Goal: Transaction & Acquisition: Purchase product/service

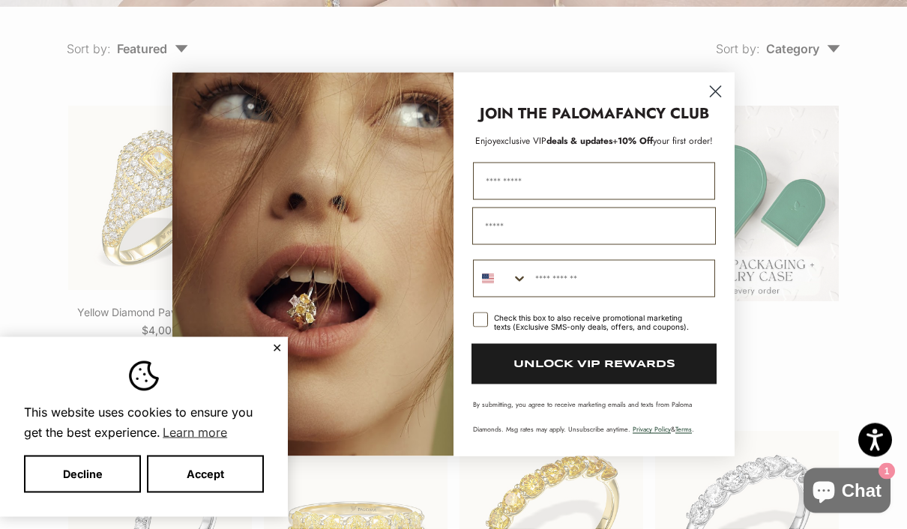
scroll to position [339, 0]
click at [713, 97] on icon "Close dialog" at bounding box center [715, 92] width 10 height 10
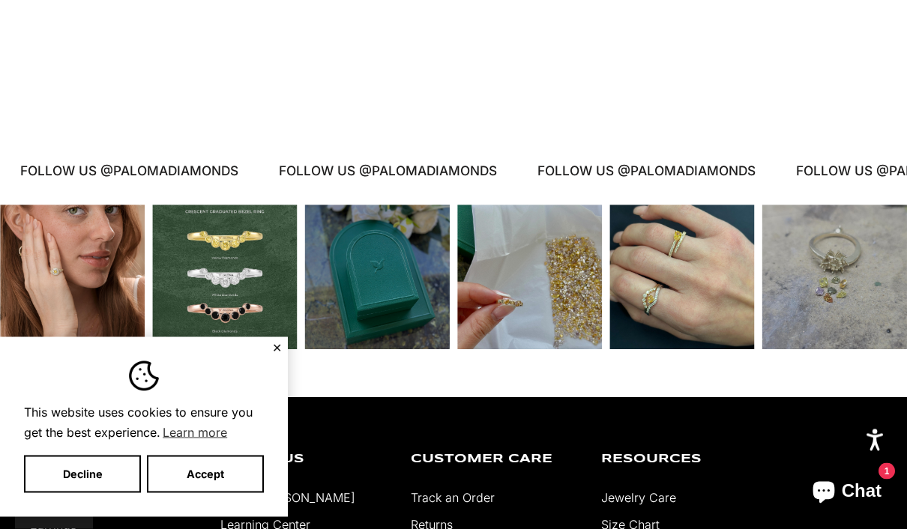
scroll to position [2741, 0]
click at [220, 327] on div "Instagram post opens in a popup" at bounding box center [224, 277] width 145 height 145
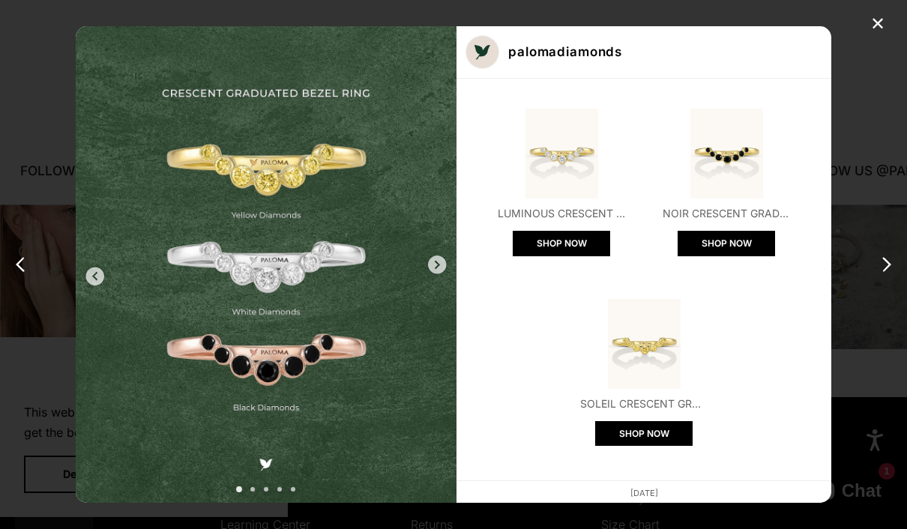
click at [449, 276] on div "next carousel post" at bounding box center [437, 264] width 24 height 24
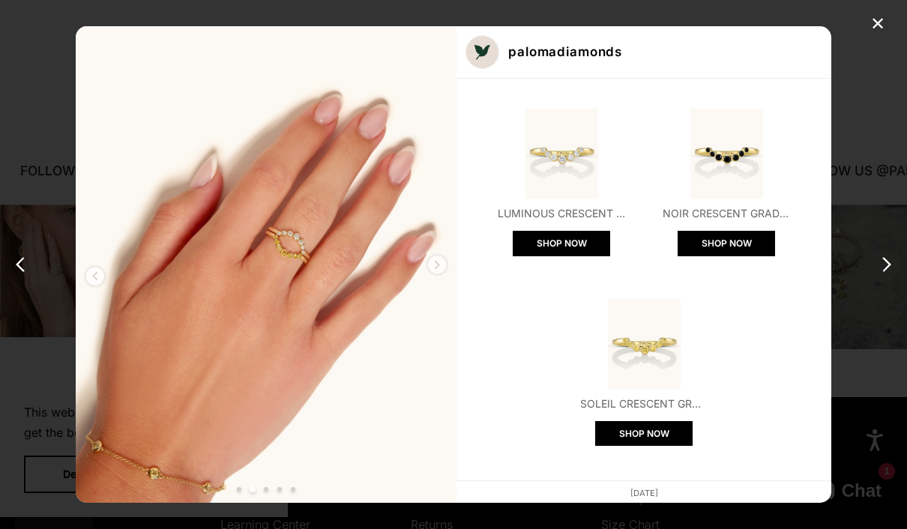
click at [449, 276] on div "next carousel post" at bounding box center [437, 264] width 24 height 24
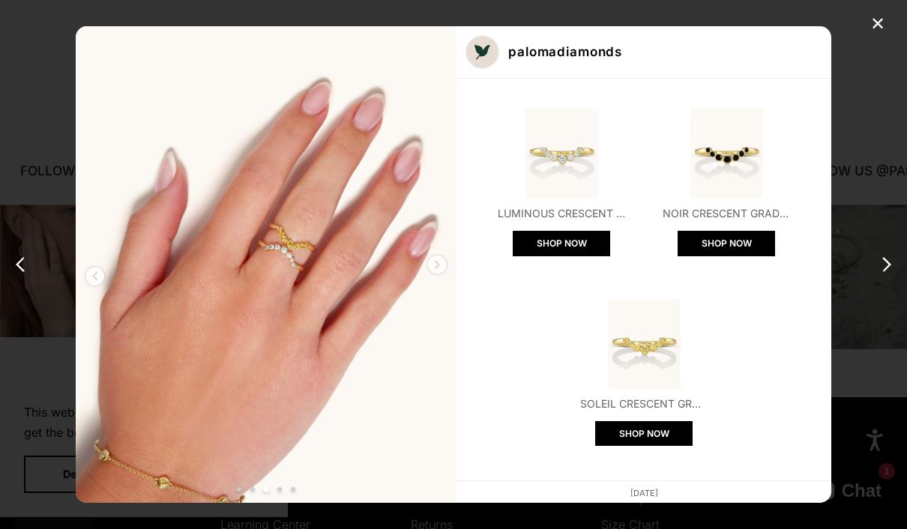
click at [449, 276] on div "next carousel post" at bounding box center [437, 264] width 24 height 24
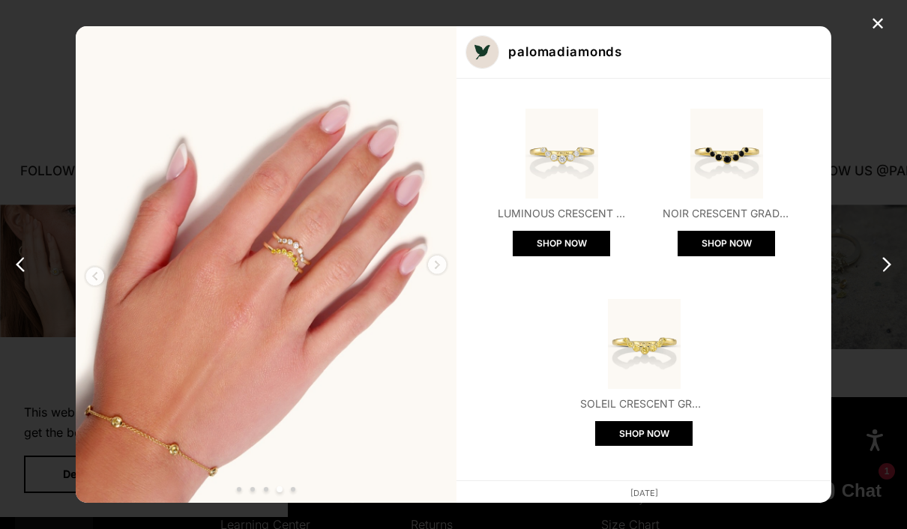
click at [449, 276] on div "next carousel post" at bounding box center [437, 264] width 24 height 24
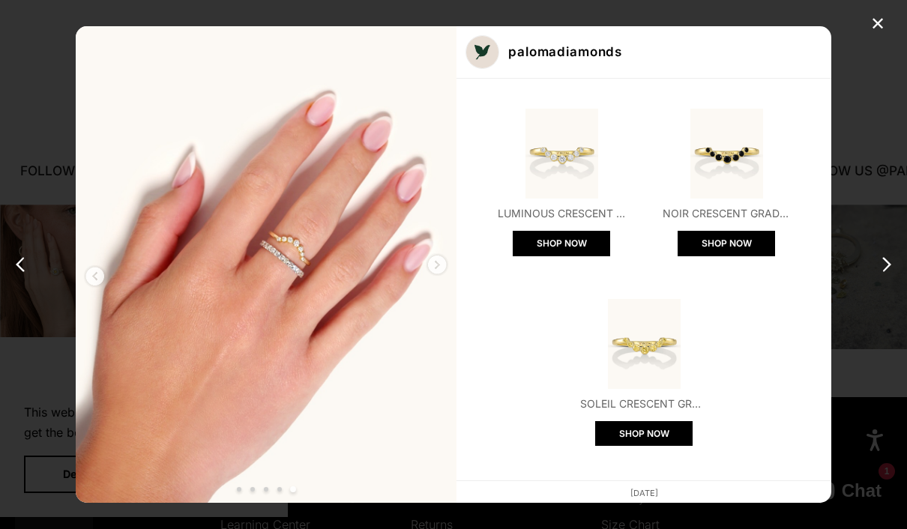
click at [449, 276] on div "next carousel post" at bounding box center [437, 264] width 24 height 24
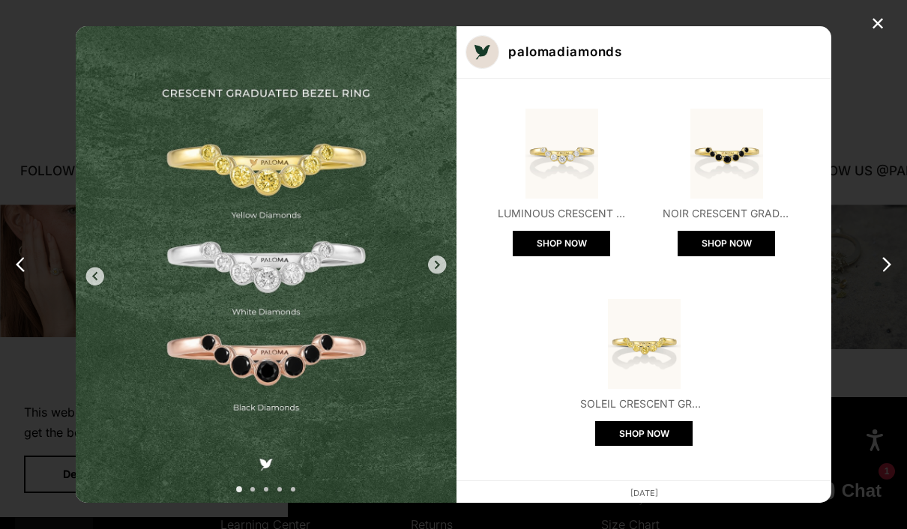
click at [449, 276] on div "next carousel post" at bounding box center [437, 264] width 24 height 24
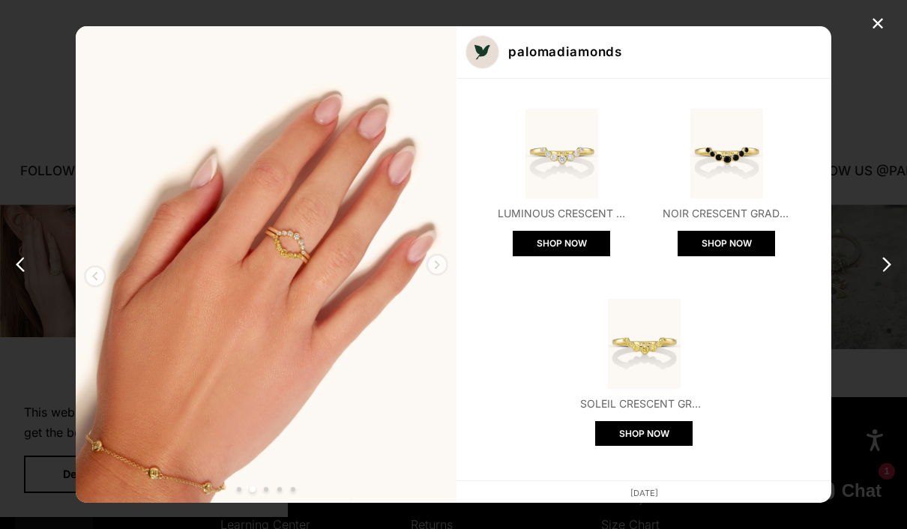
click at [449, 276] on div "next carousel post" at bounding box center [437, 264] width 24 height 24
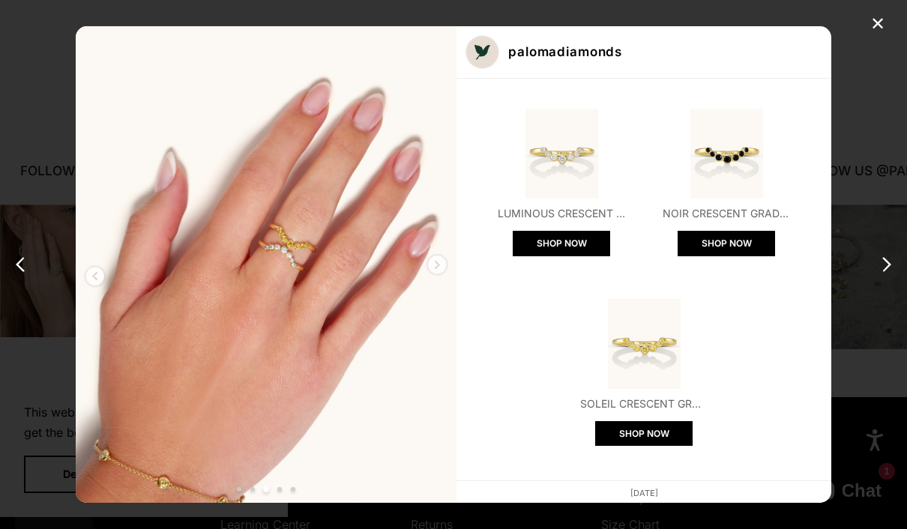
click at [449, 276] on div "next carousel post" at bounding box center [437, 264] width 24 height 24
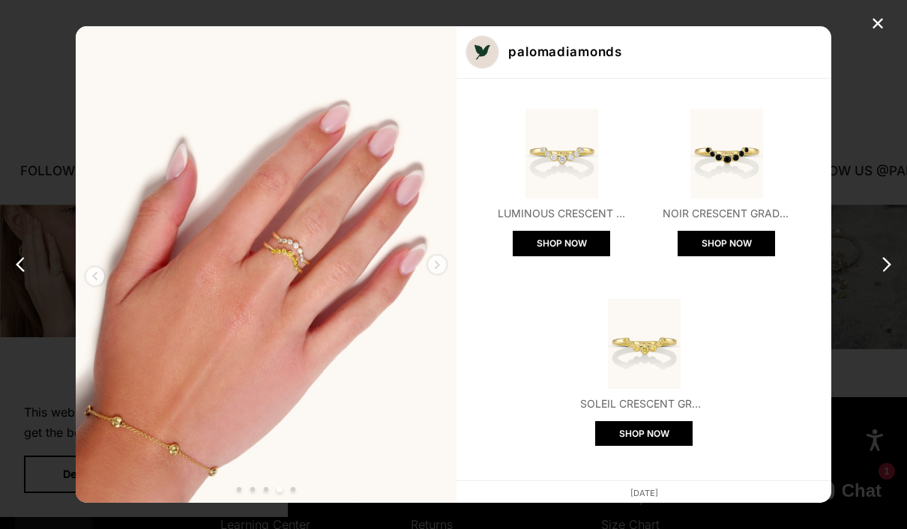
click at [449, 276] on div "next carousel post" at bounding box center [437, 264] width 24 height 24
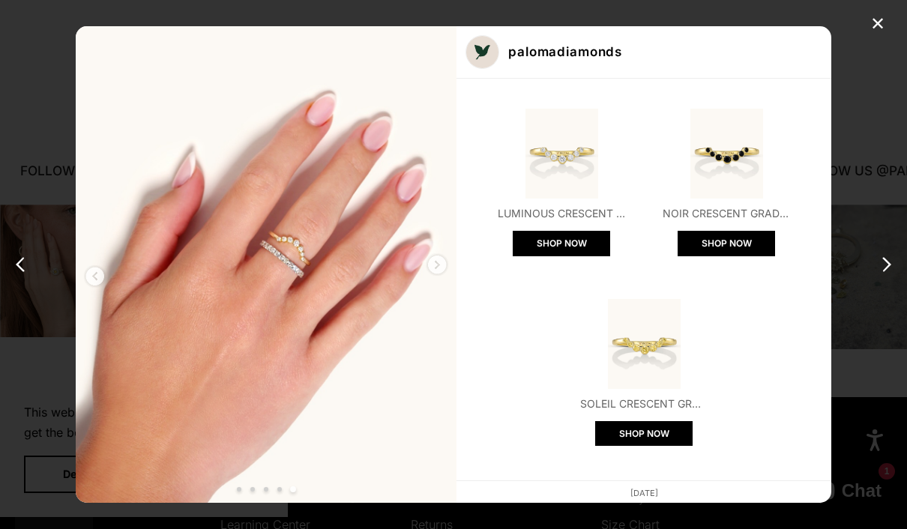
click at [449, 276] on div "next carousel post" at bounding box center [437, 264] width 24 height 24
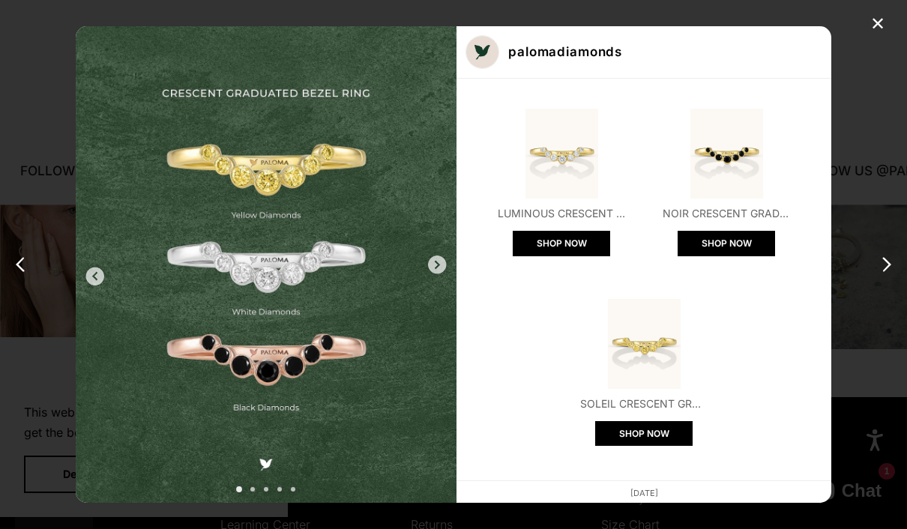
click at [876, 23] on div "✕" at bounding box center [877, 24] width 22 height 22
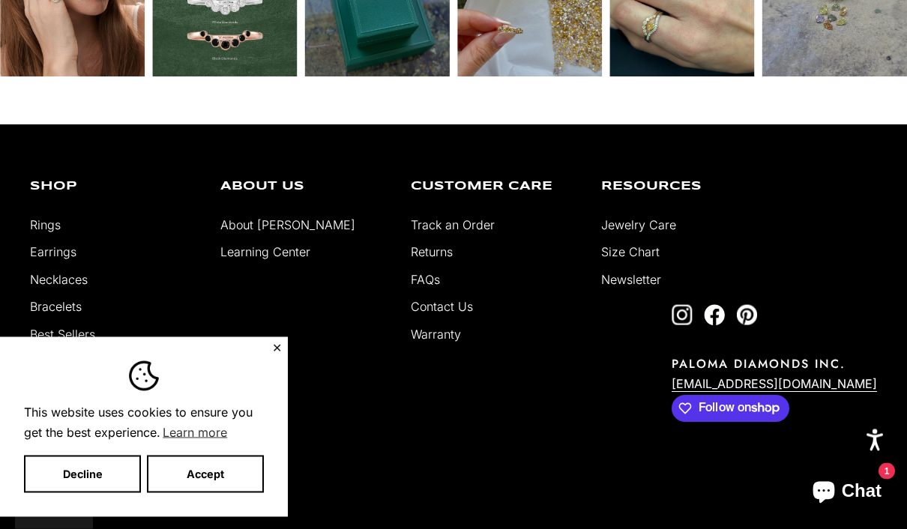
scroll to position [3014, 0]
click at [205, 493] on button "Accept" at bounding box center [205, 474] width 117 height 37
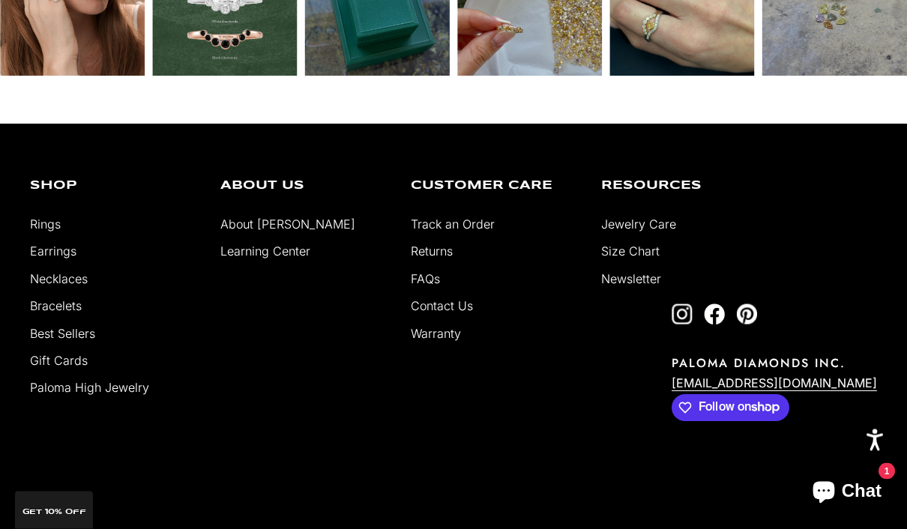
scroll to position [3044, 0]
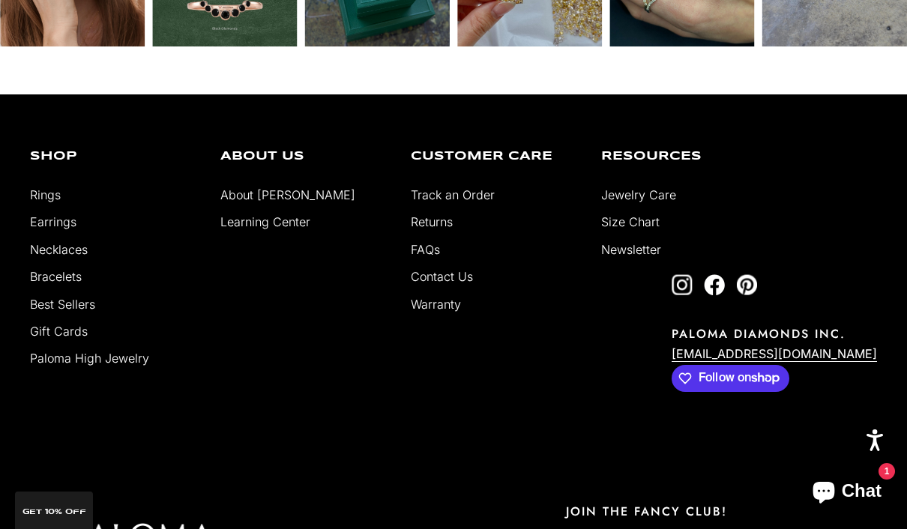
click at [61, 229] on link "Earrings" at bounding box center [53, 221] width 46 height 15
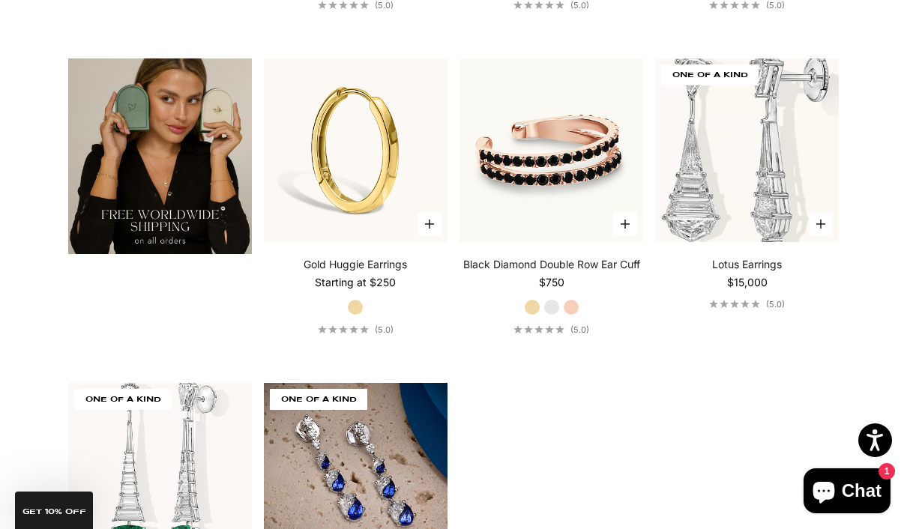
scroll to position [2400, 0]
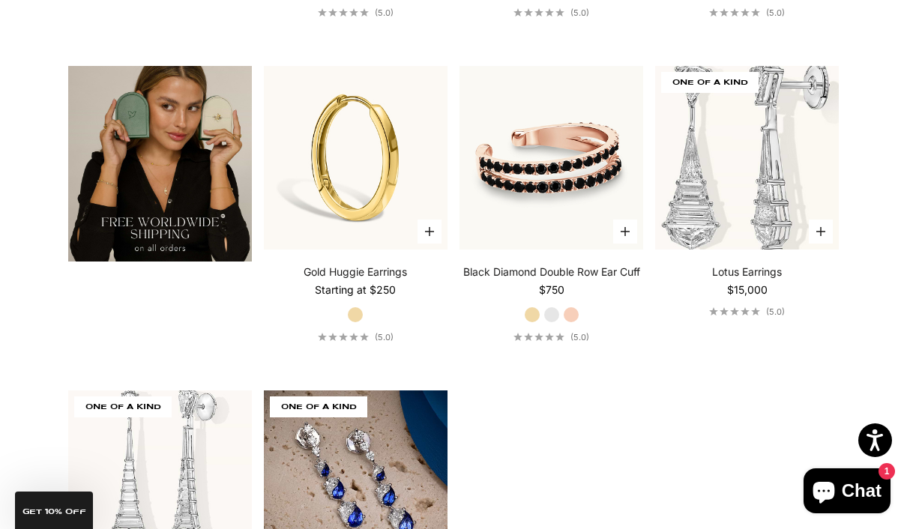
click at [742, 259] on img at bounding box center [747, 158] width 202 height 202
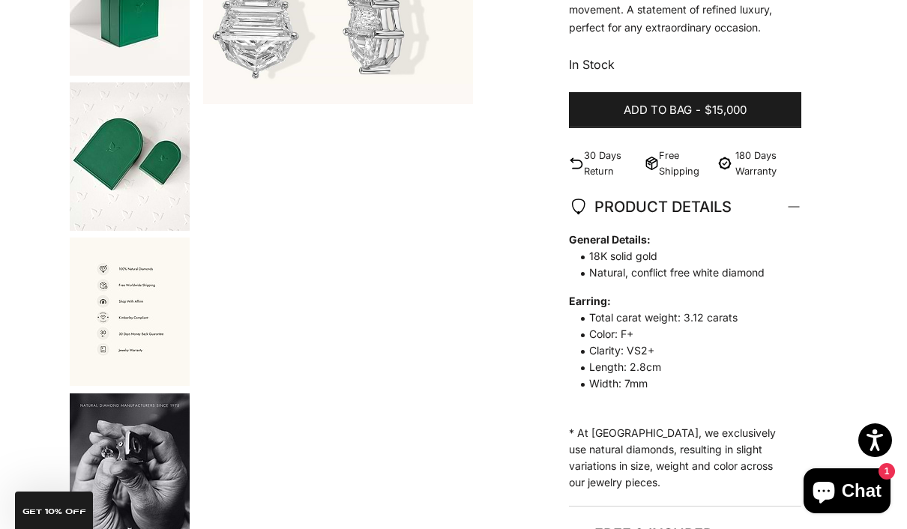
scroll to position [378, 0]
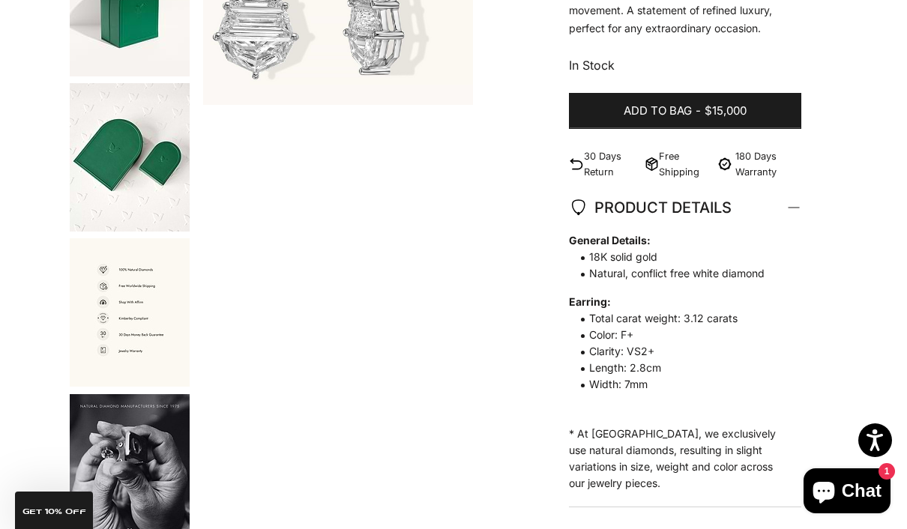
click at [174, 293] on img "Go to item 4" at bounding box center [130, 312] width 120 height 148
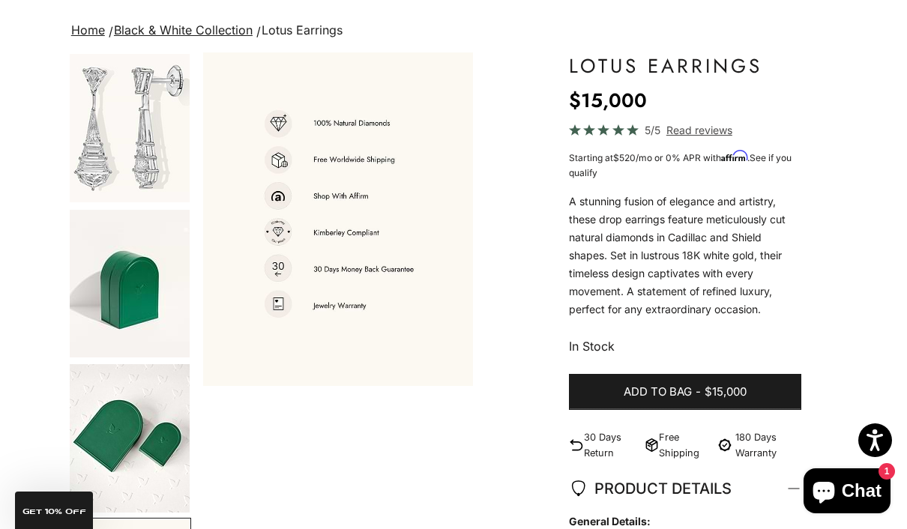
scroll to position [95, 0]
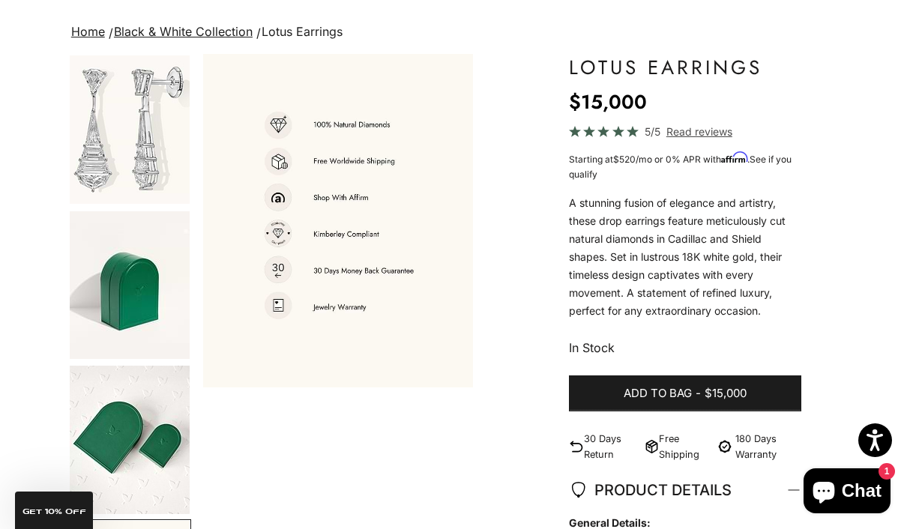
click at [145, 163] on img "Go to item 1" at bounding box center [130, 129] width 120 height 148
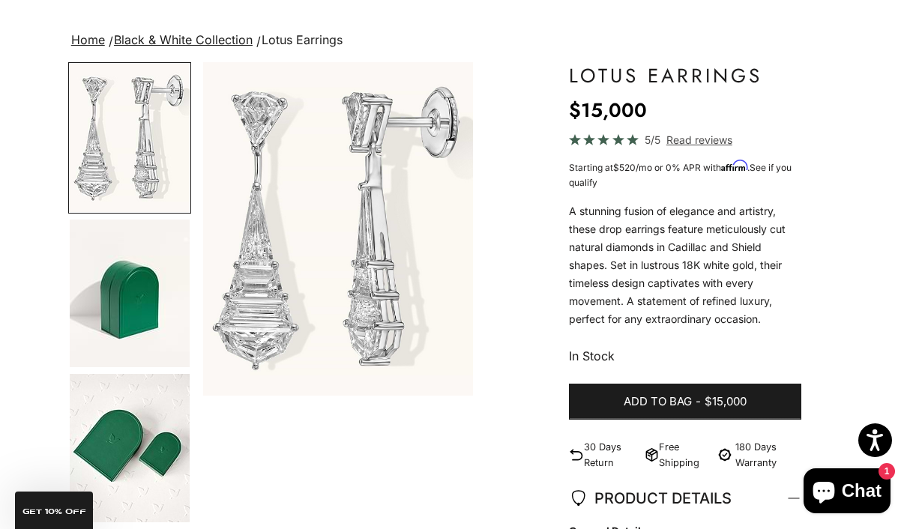
scroll to position [0, 0]
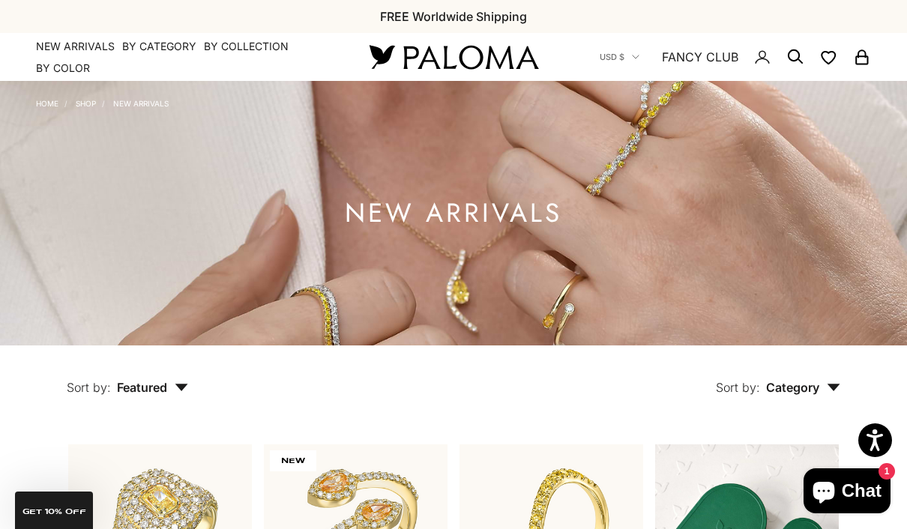
click at [465, 64] on img at bounding box center [453, 56] width 180 height 31
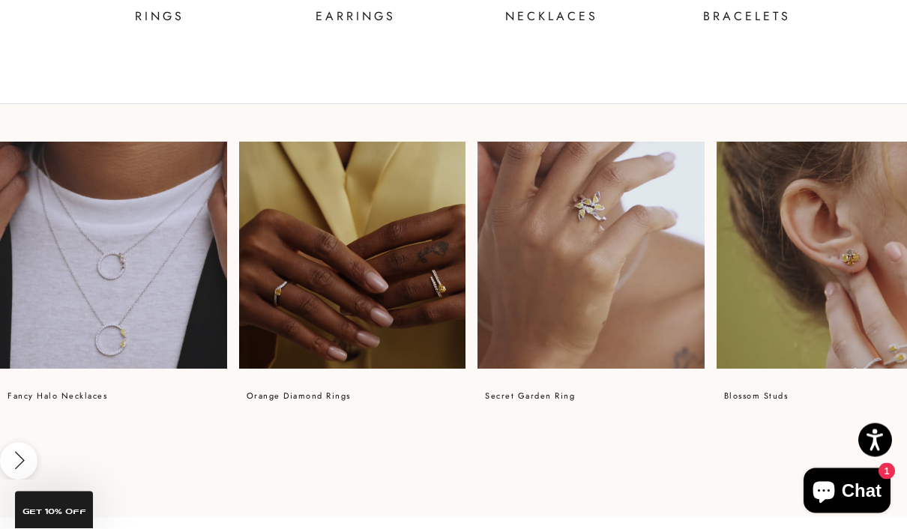
scroll to position [877, 0]
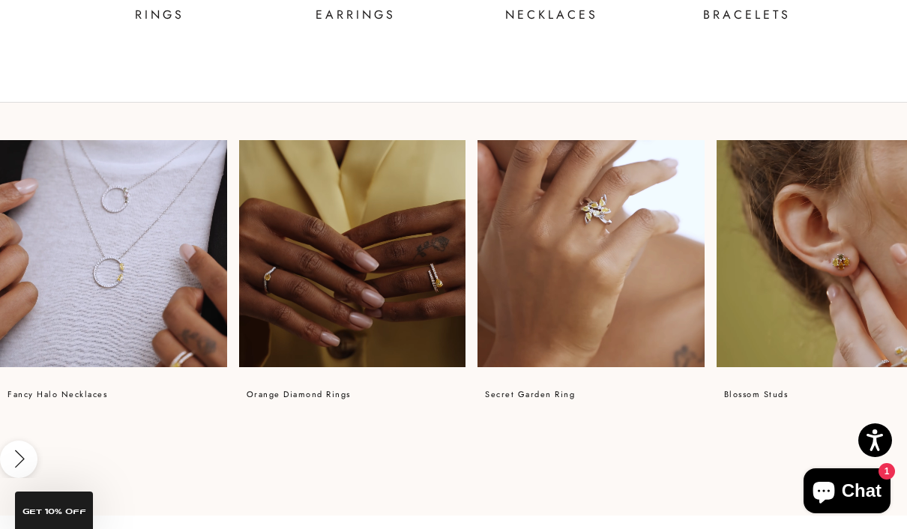
click at [412, 337] on video at bounding box center [352, 253] width 227 height 227
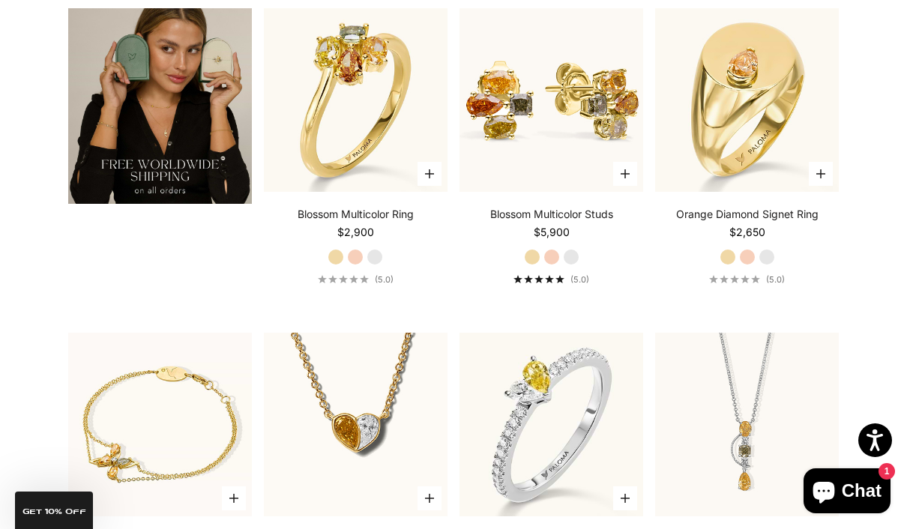
scroll to position [2429, 0]
click at [836, 201] on img at bounding box center [747, 100] width 202 height 202
click at [822, 178] on icon "button" at bounding box center [820, 173] width 9 height 9
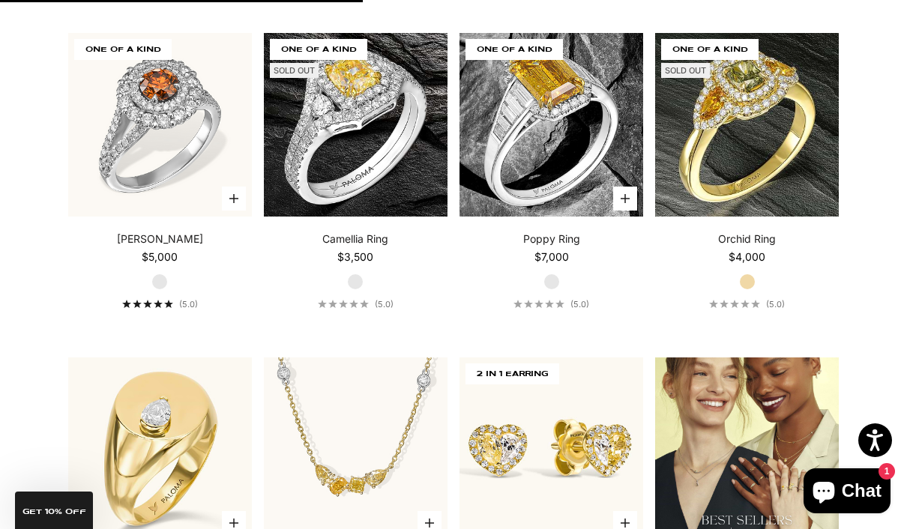
scroll to position [1400, 0]
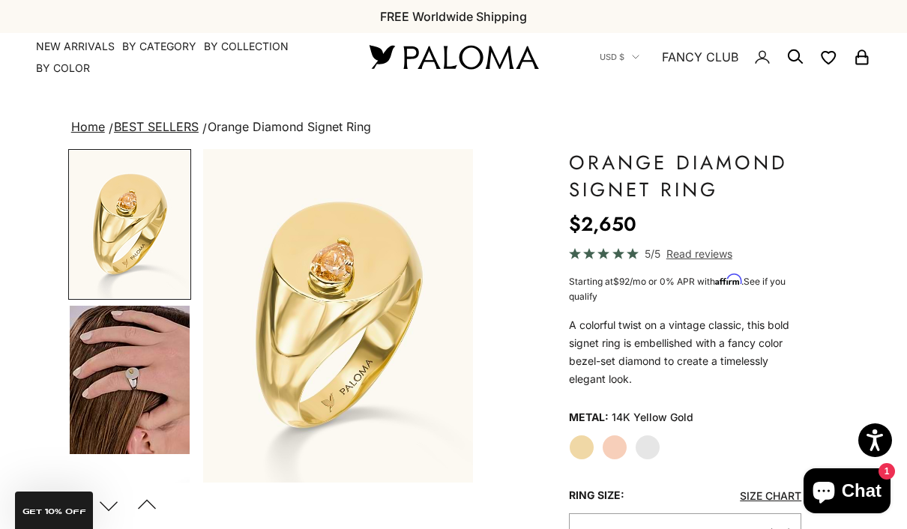
click at [139, 385] on img "Go to item 4" at bounding box center [130, 380] width 120 height 148
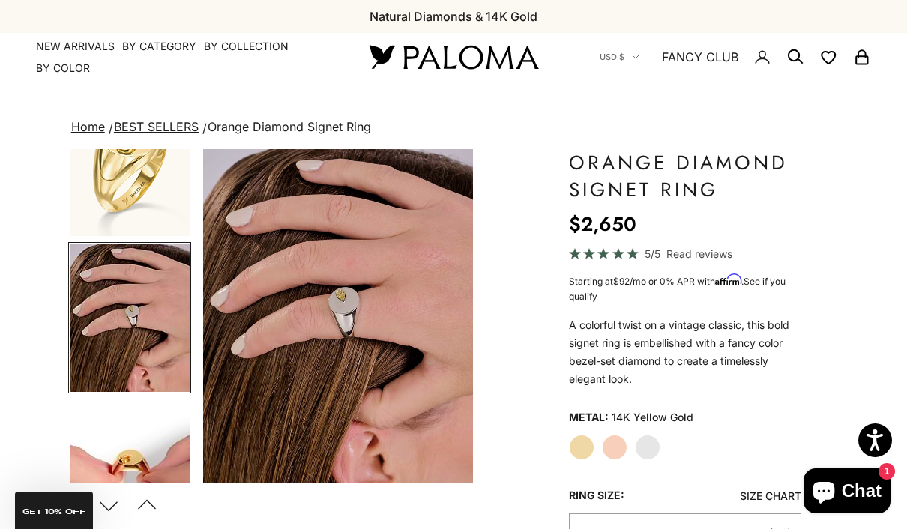
scroll to position [31, 0]
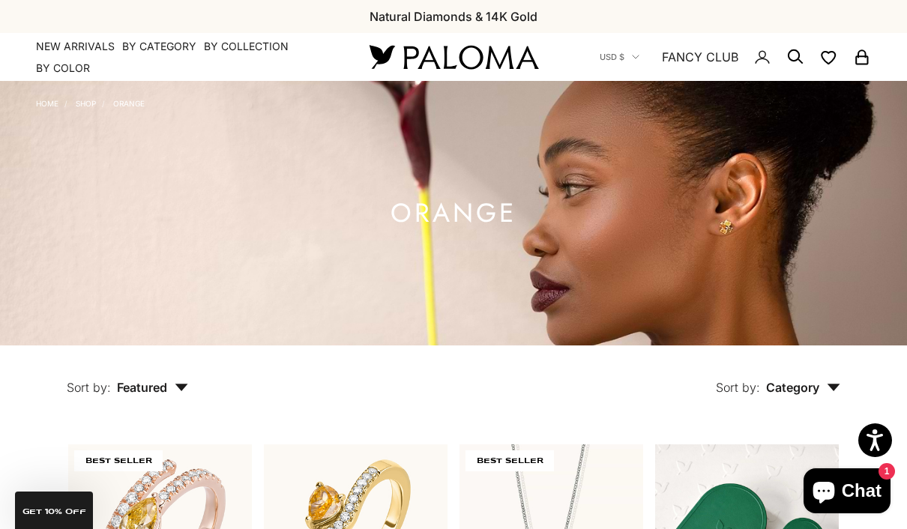
click at [82, 48] on link "NEW ARRIVALS" at bounding box center [75, 46] width 79 height 15
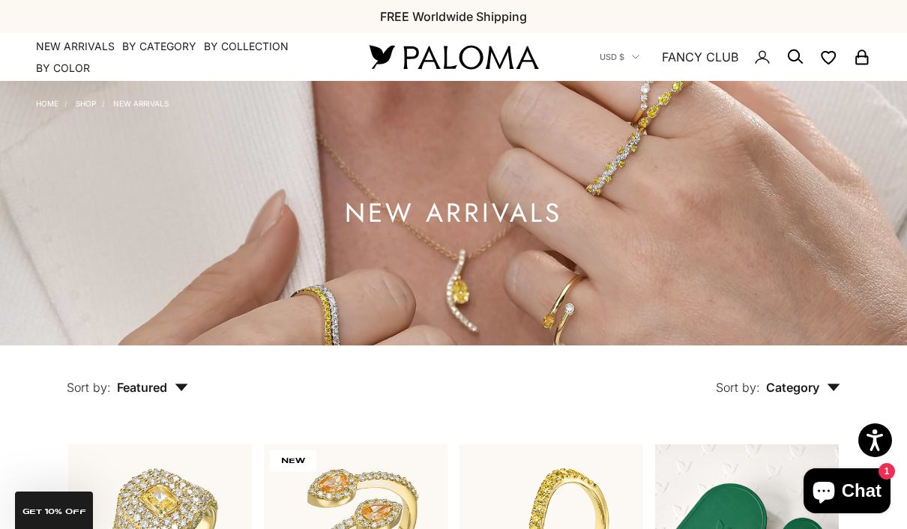
click at [47, 101] on link "Home" at bounding box center [47, 103] width 22 height 9
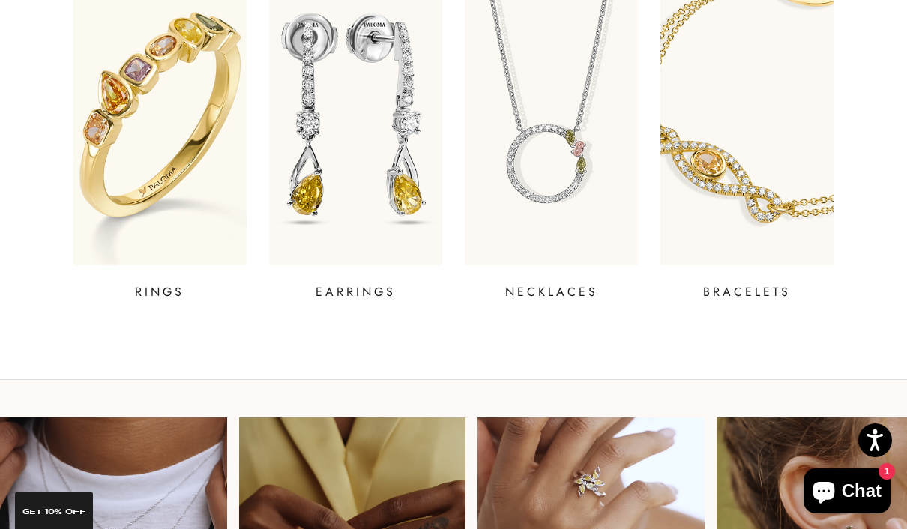
scroll to position [596, 0]
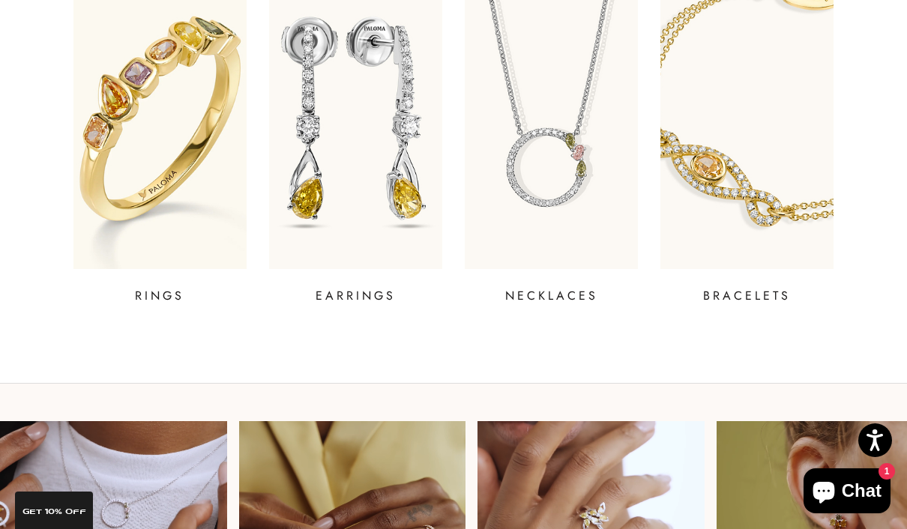
click at [554, 193] on img at bounding box center [551, 119] width 173 height 300
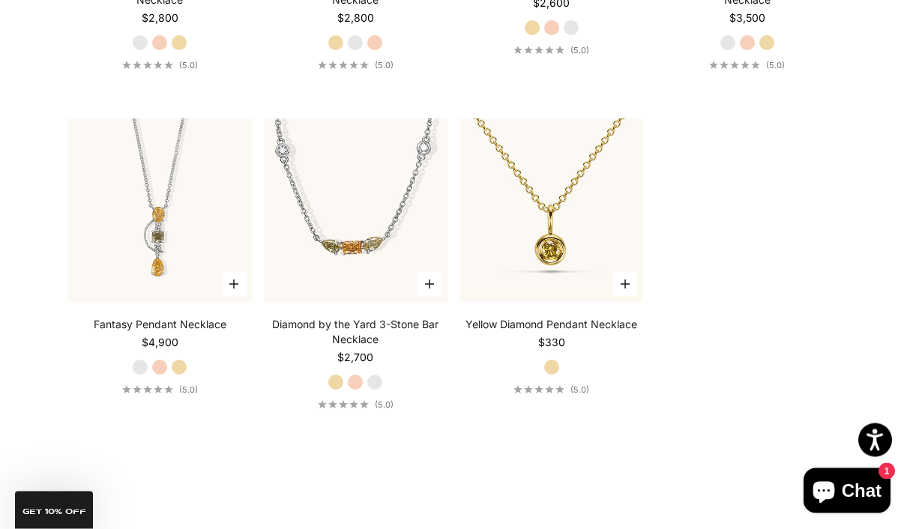
scroll to position [1687, 0]
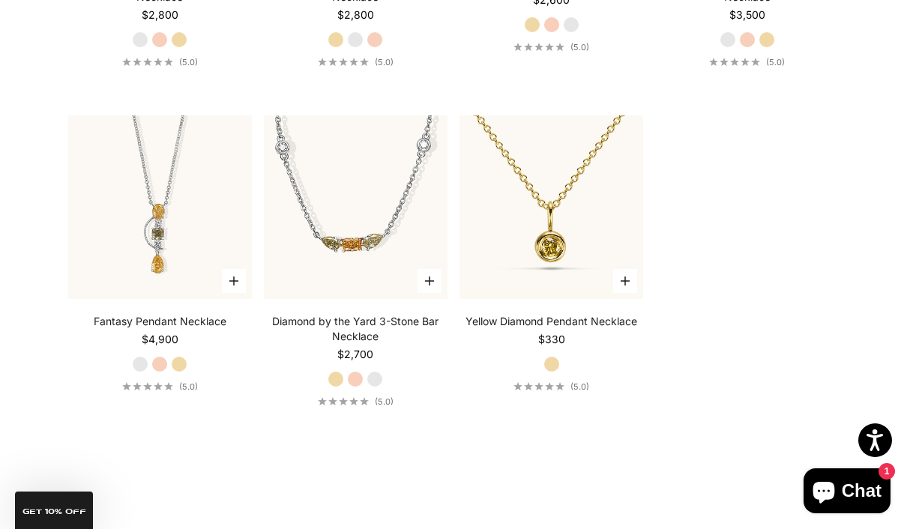
click at [551, 291] on img at bounding box center [551, 207] width 202 height 202
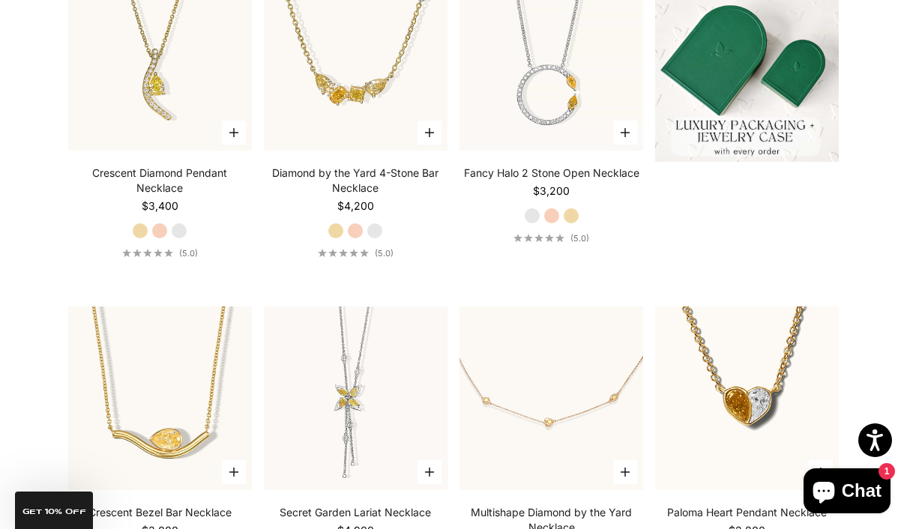
scroll to position [477, 0]
click at [357, 452] on video "#YellowGold\a#RoseGold\a#WhiteGold" at bounding box center [356, 399] width 202 height 202
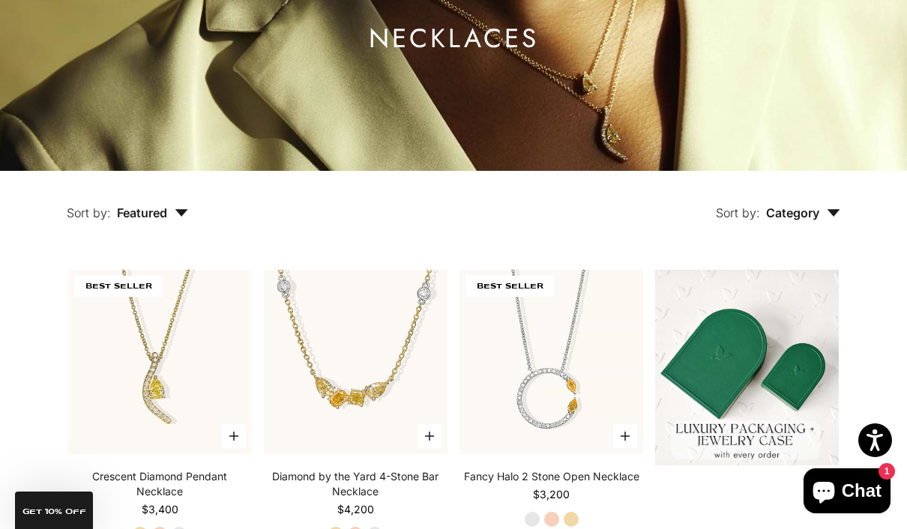
scroll to position [171, 0]
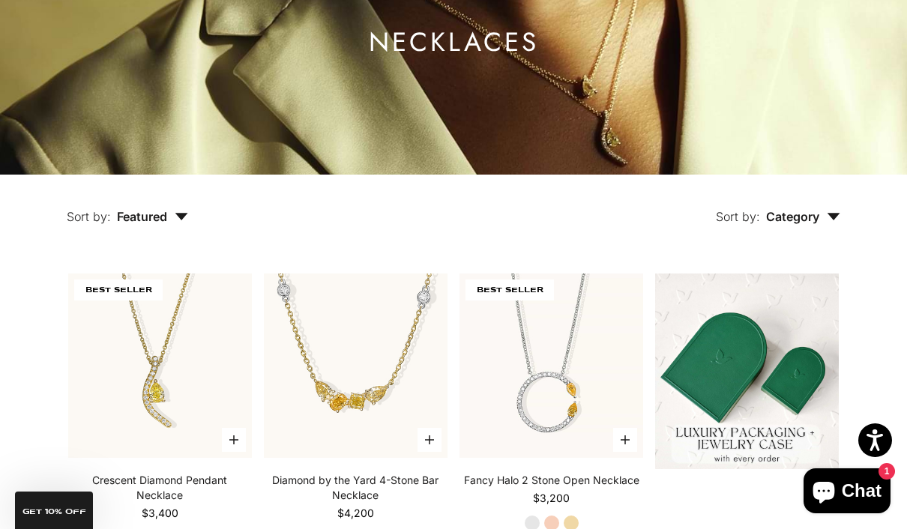
click at [184, 220] on icon "button" at bounding box center [181, 216] width 13 height 7
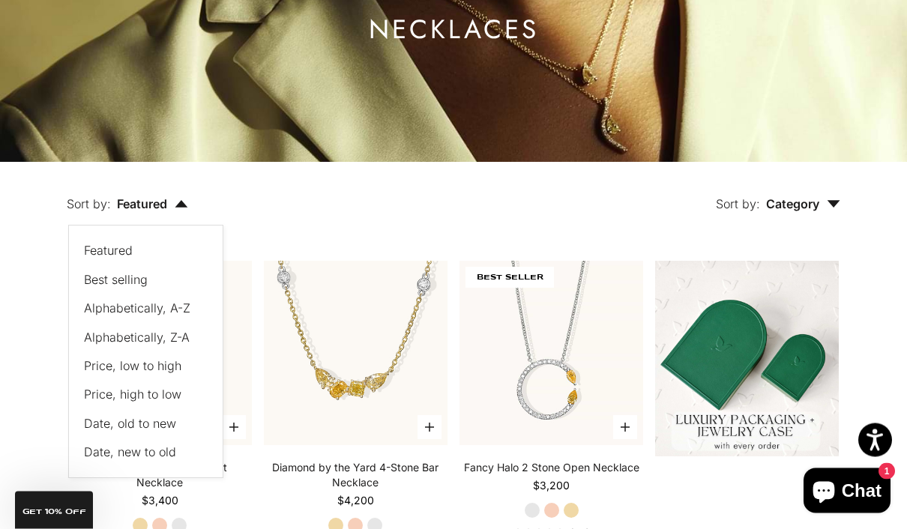
scroll to position [184, 0]
click at [169, 402] on span "Price, high to low" at bounding box center [132, 394] width 97 height 15
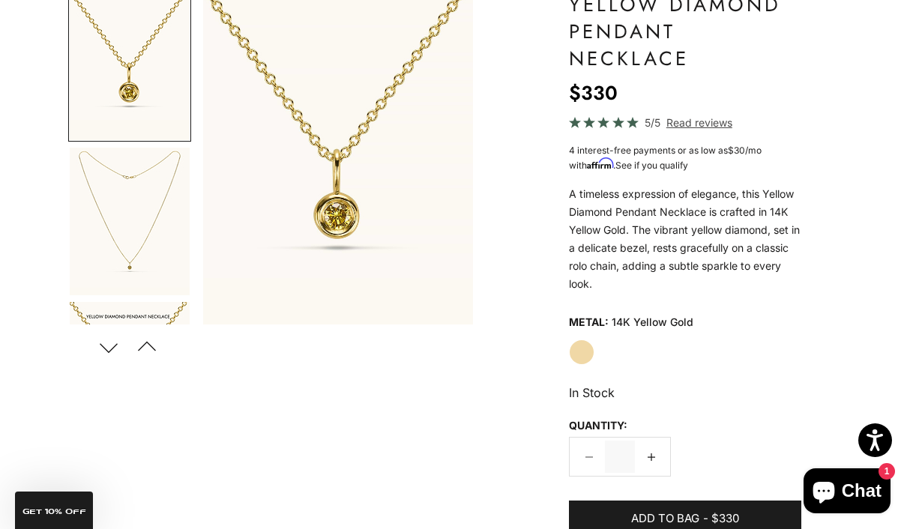
scroll to position [137, 0]
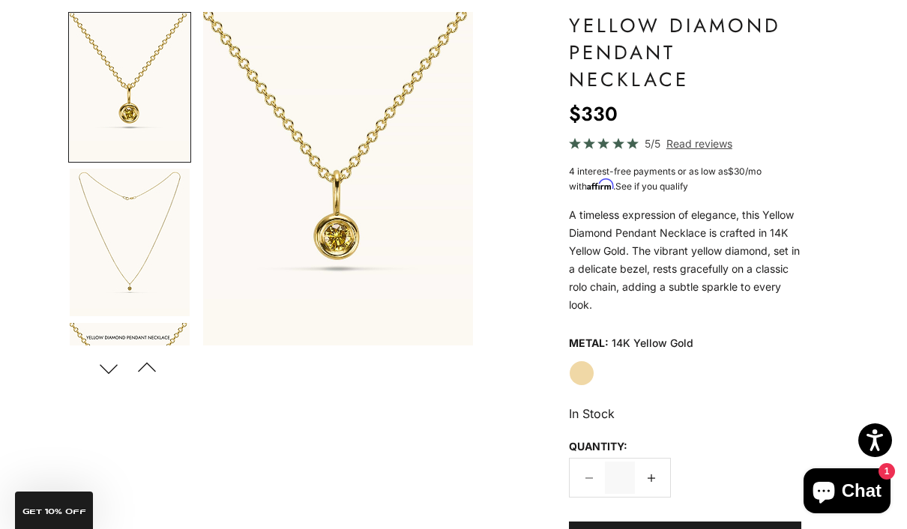
click at [133, 290] on img "Go to item 2" at bounding box center [130, 243] width 120 height 148
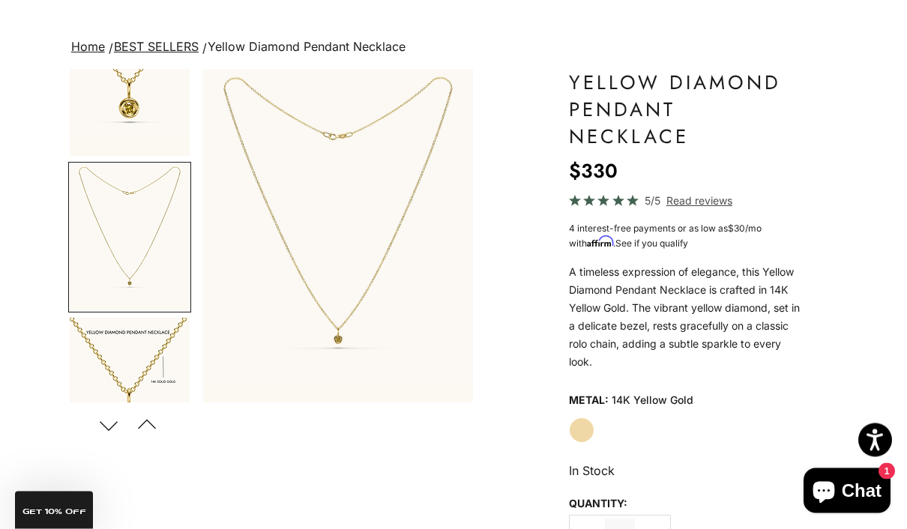
scroll to position [0, 0]
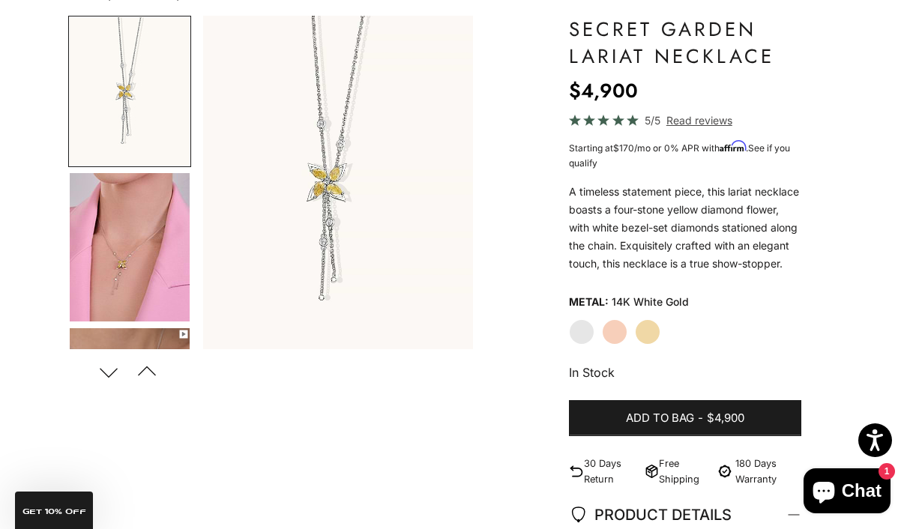
click at [646, 334] on label "Yellow Gold" at bounding box center [647, 331] width 25 height 25
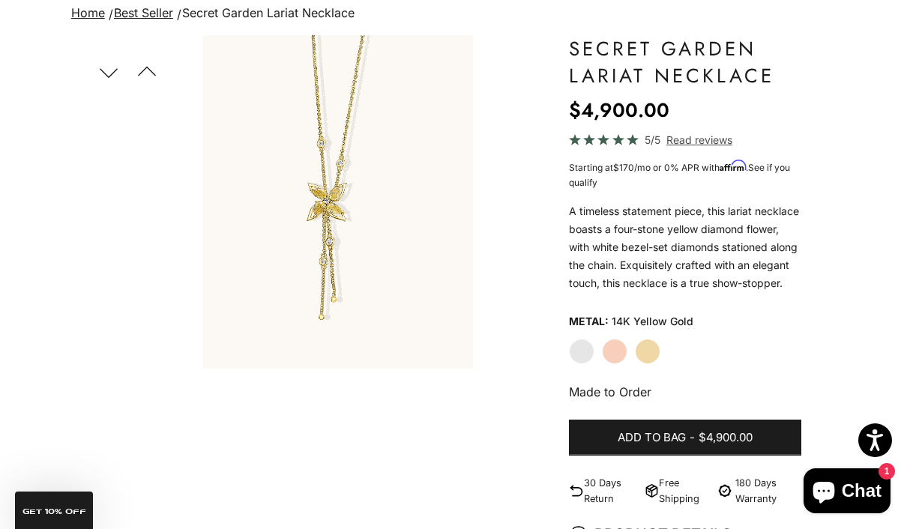
scroll to position [117, 0]
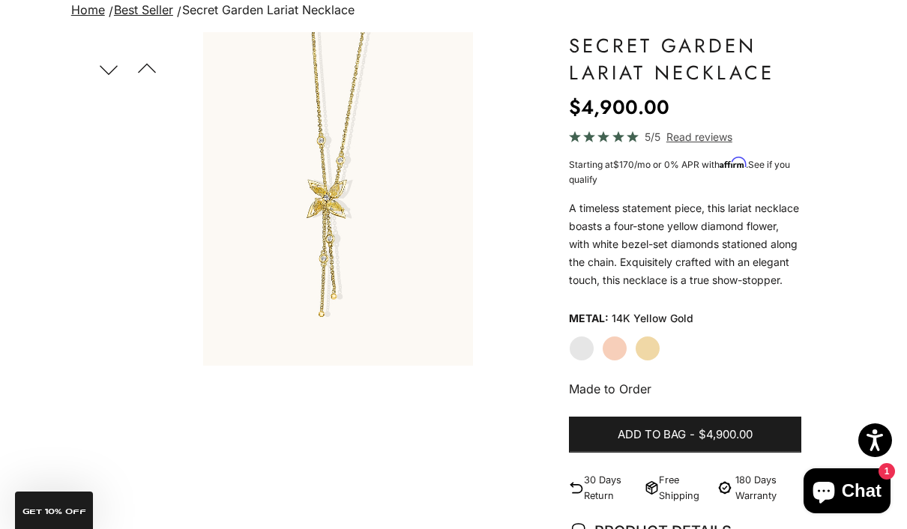
click at [578, 357] on label "White Gold" at bounding box center [581, 348] width 25 height 25
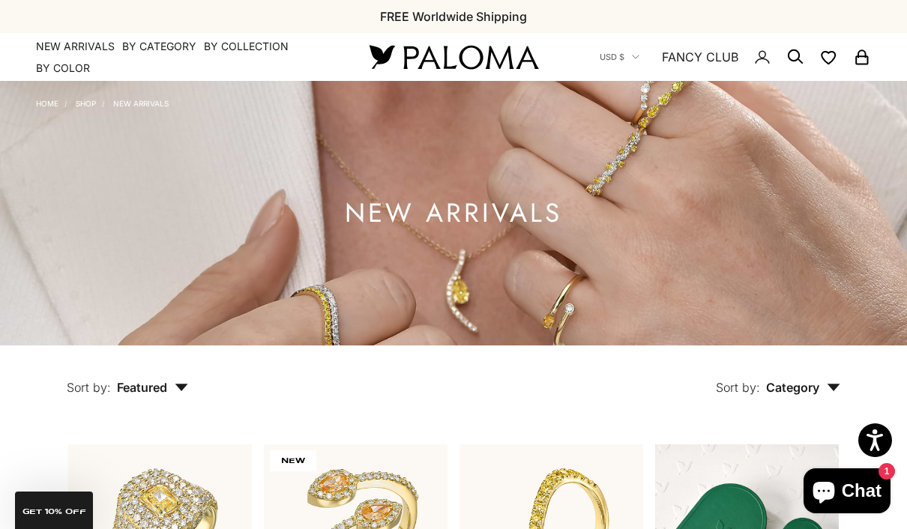
click at [165, 51] on summary "By Category" at bounding box center [159, 46] width 74 height 15
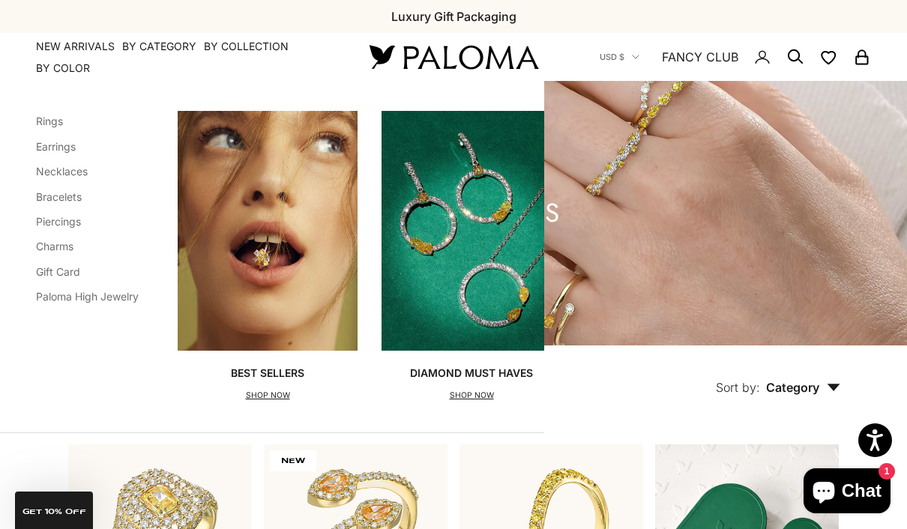
click at [68, 147] on link "Earrings" at bounding box center [56, 146] width 40 height 13
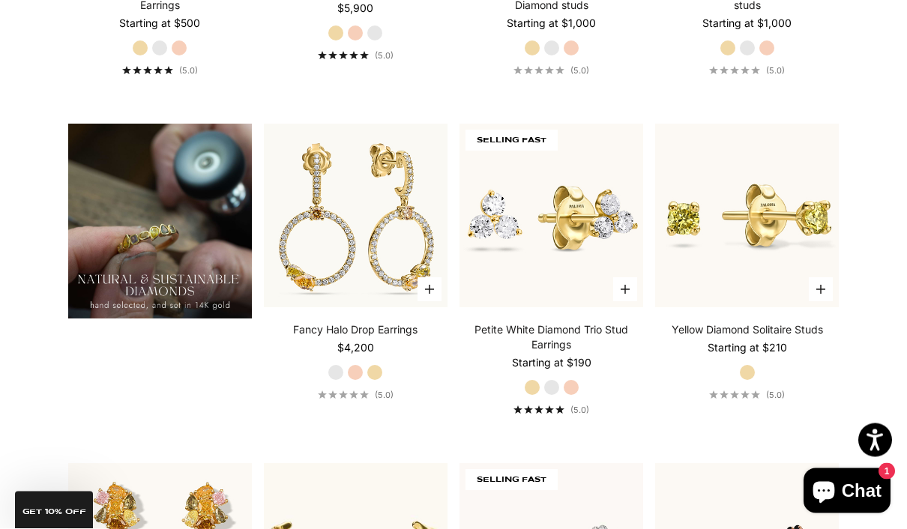
scroll to position [1000, 0]
click at [356, 381] on label "Rose Gold" at bounding box center [355, 372] width 16 height 16
click at [380, 381] on label "Yellow Gold" at bounding box center [374, 372] width 16 height 16
click at [335, 381] on label "White Gold" at bounding box center [335, 372] width 16 height 16
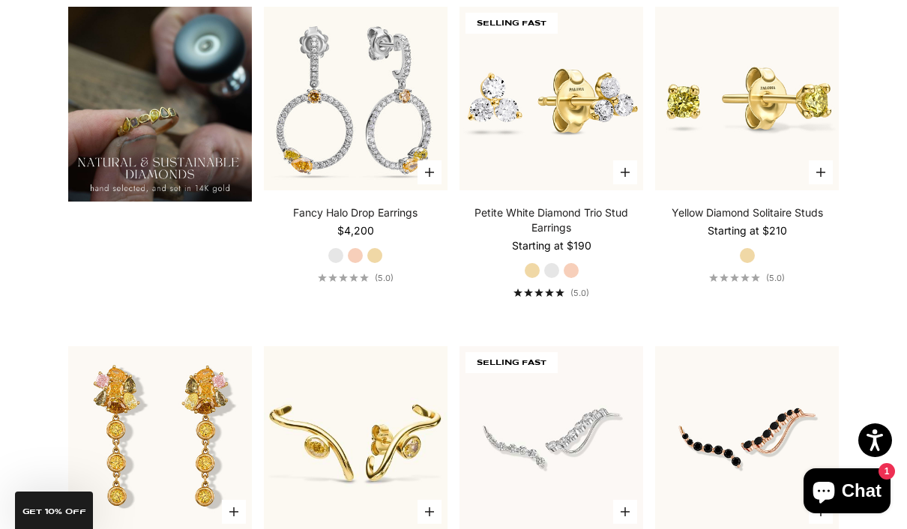
scroll to position [1112, 0]
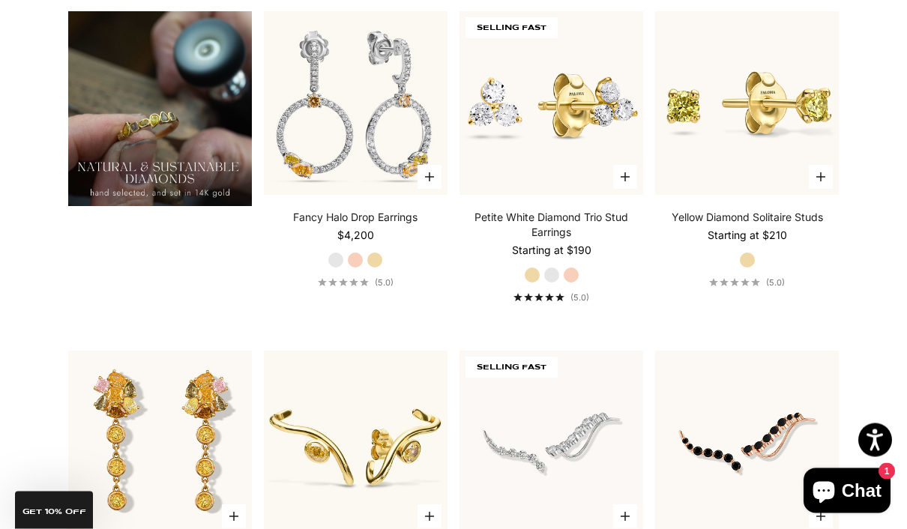
click at [400, 196] on img at bounding box center [356, 103] width 202 height 202
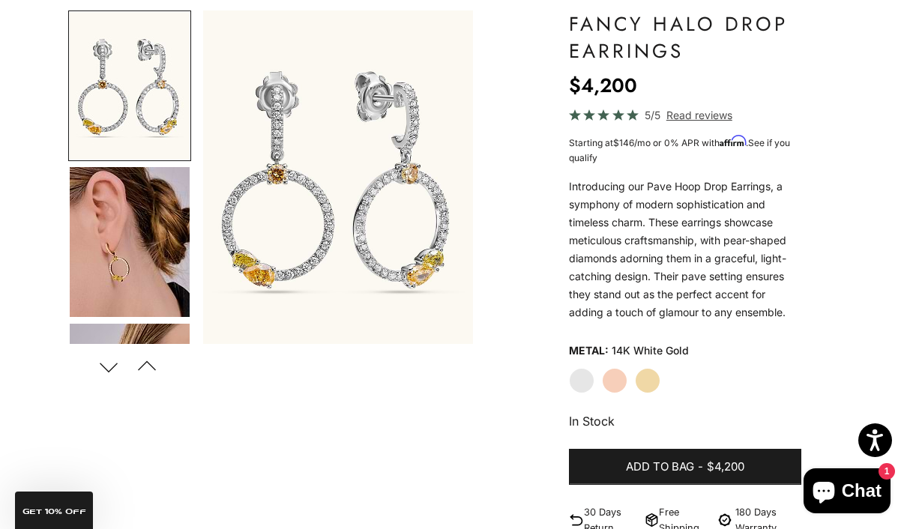
scroll to position [147, 0]
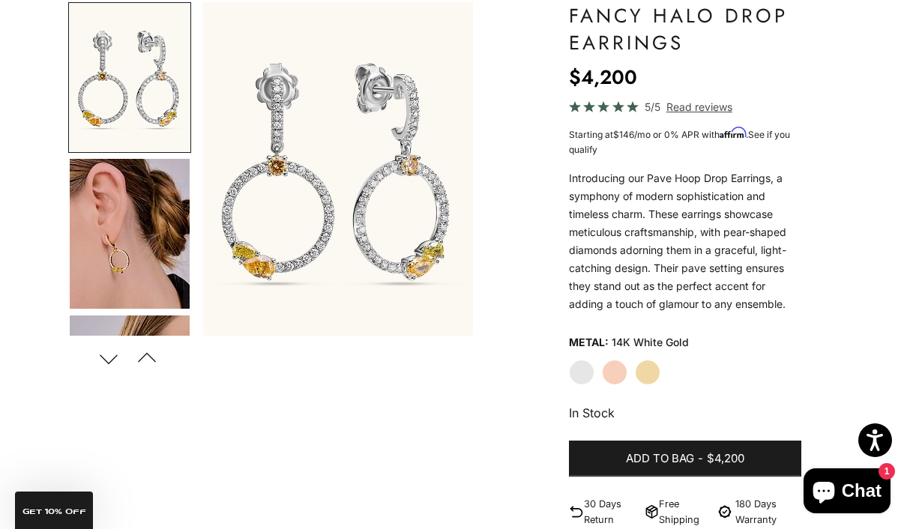
click at [851, 493] on span "Chat" at bounding box center [861, 491] width 40 height 22
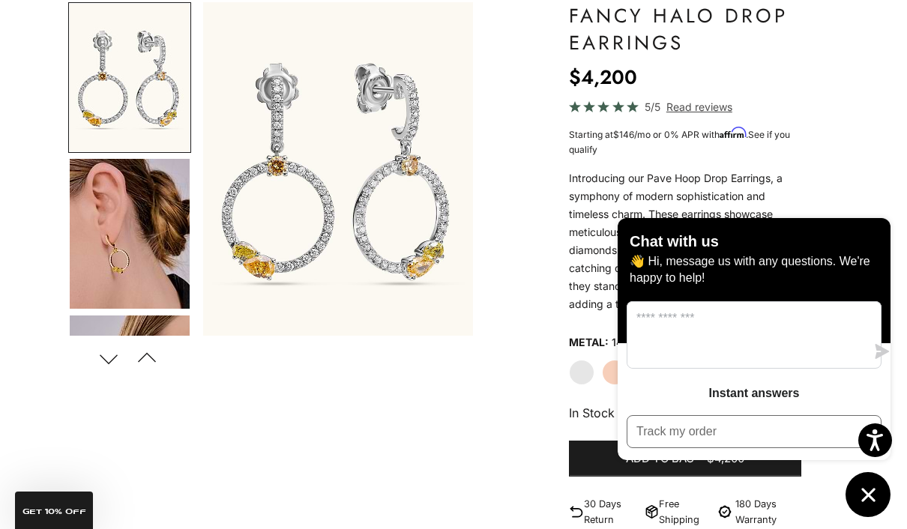
click at [877, 249] on div "Chat with us" at bounding box center [753, 243] width 249 height 20
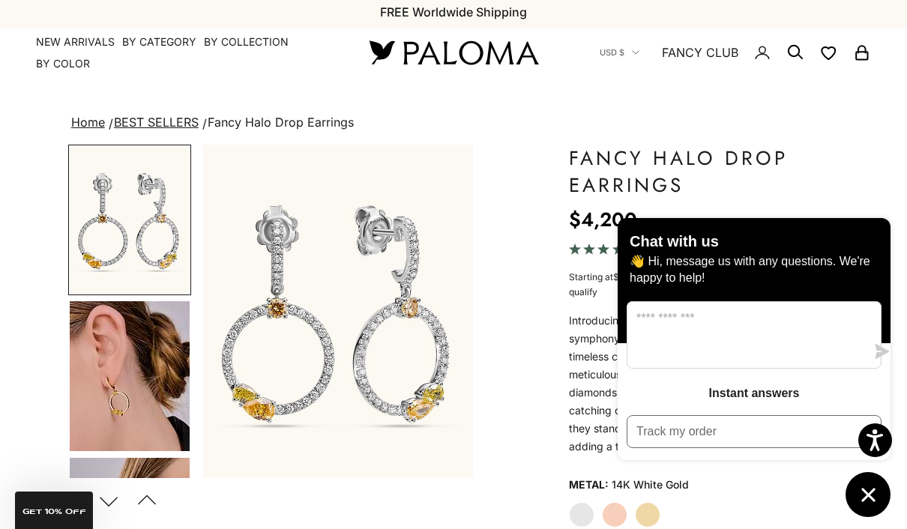
click at [793, 56] on circle "Secondary navigation" at bounding box center [793, 50] width 15 height 15
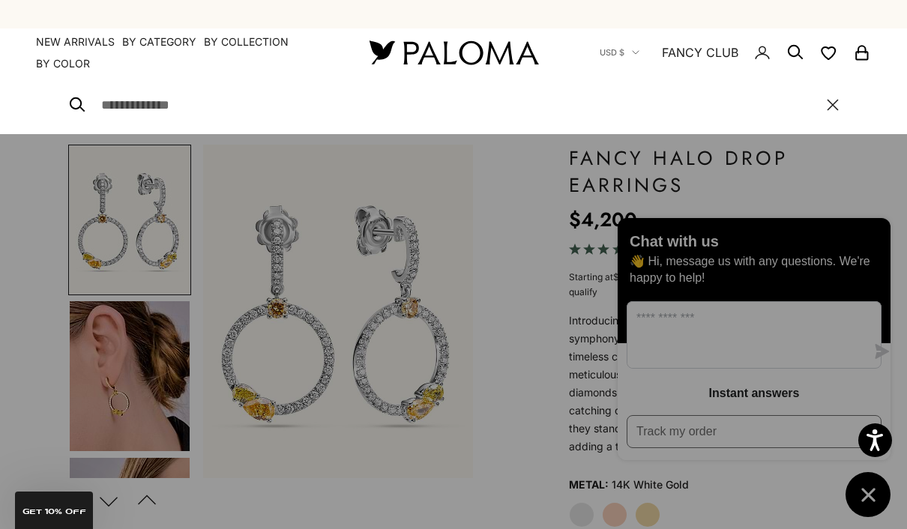
click at [155, 106] on input "Search" at bounding box center [456, 104] width 711 height 21
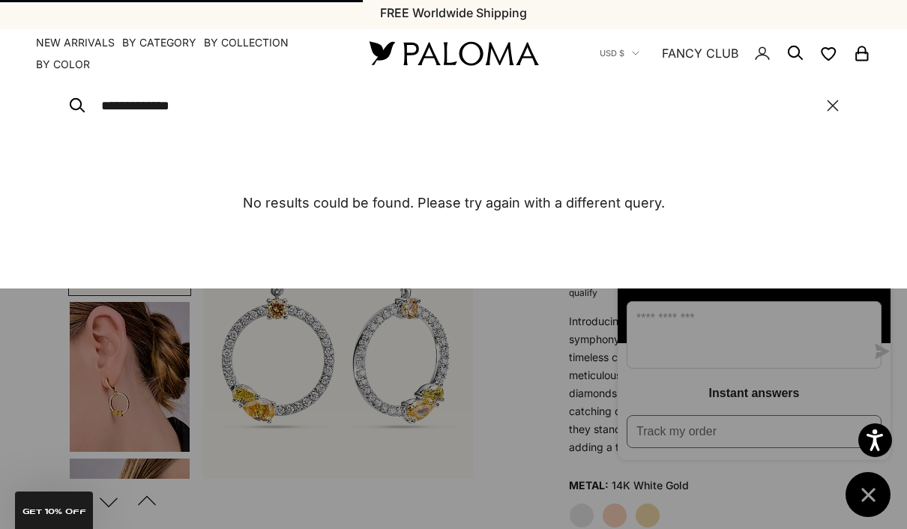
type input "**********"
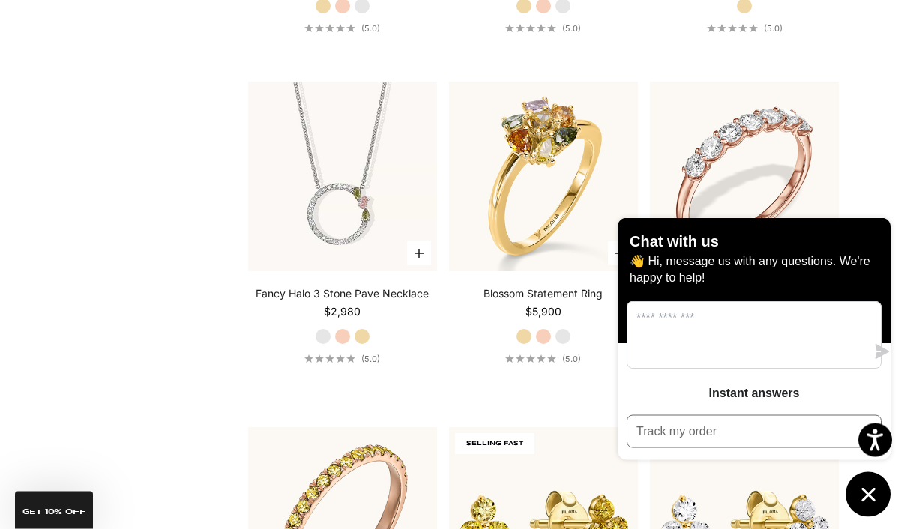
scroll to position [680, 0]
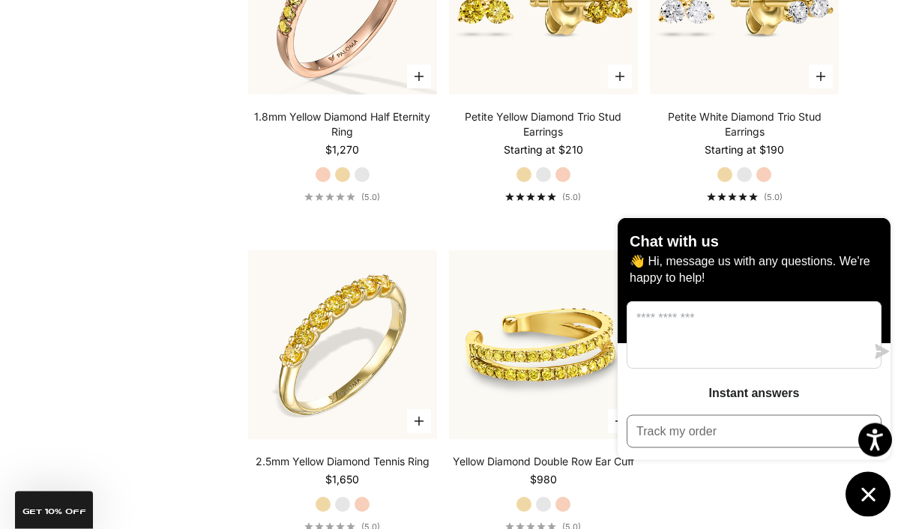
click at [867, 506] on icon "Chat window" at bounding box center [867, 494] width 23 height 23
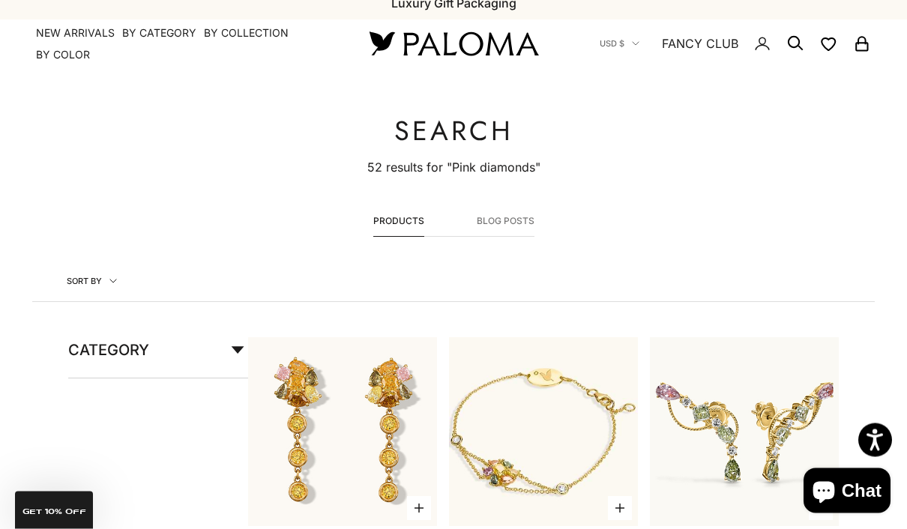
scroll to position [0, 0]
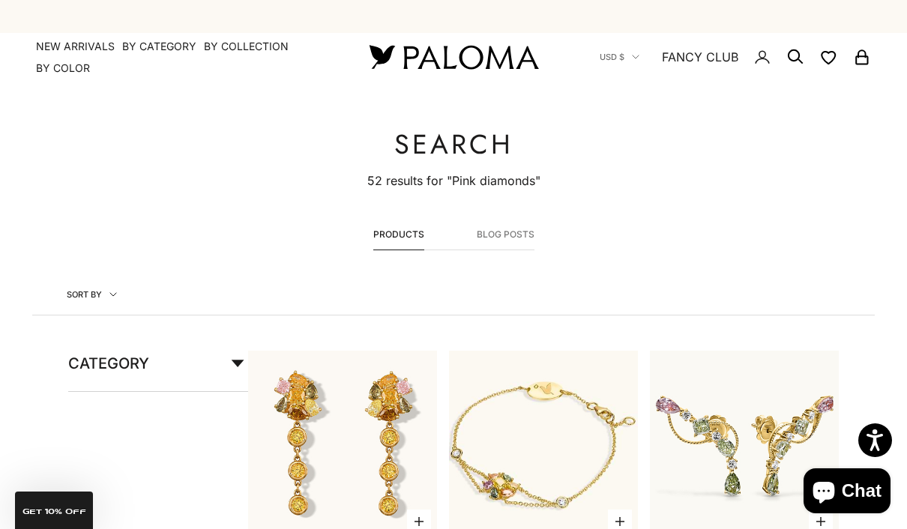
click at [511, 240] on button "Blog posts" at bounding box center [506, 238] width 58 height 22
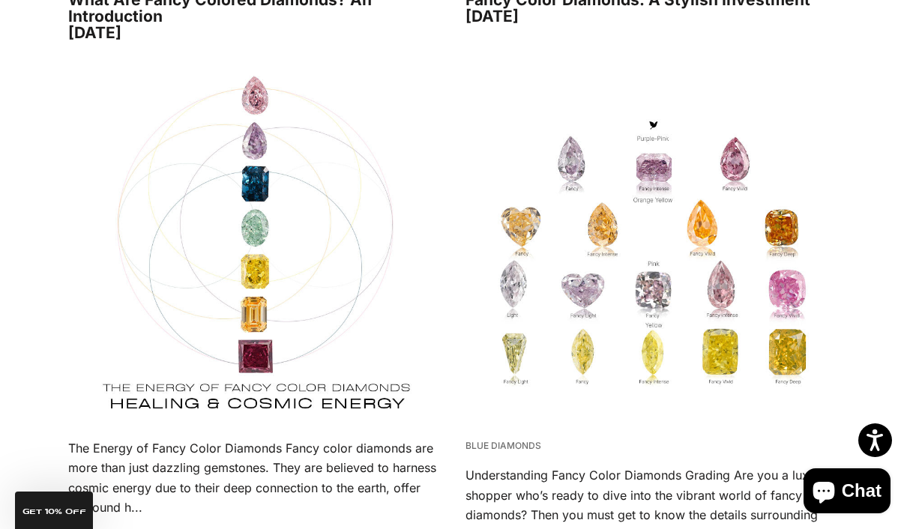
scroll to position [808, 0]
